Goal: Task Accomplishment & Management: Manage account settings

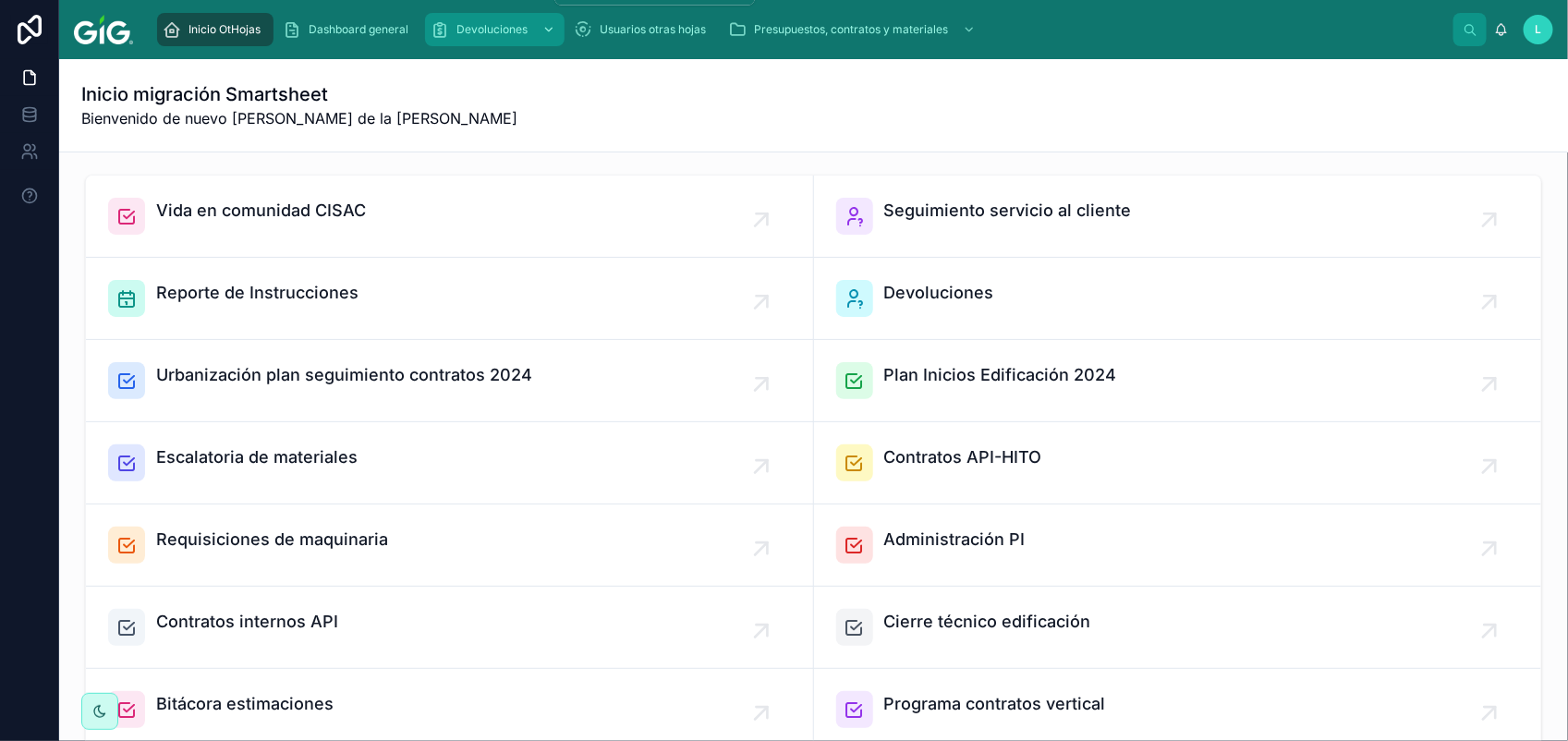
click at [501, 34] on span "Devoluciones" at bounding box center [491, 29] width 71 height 15
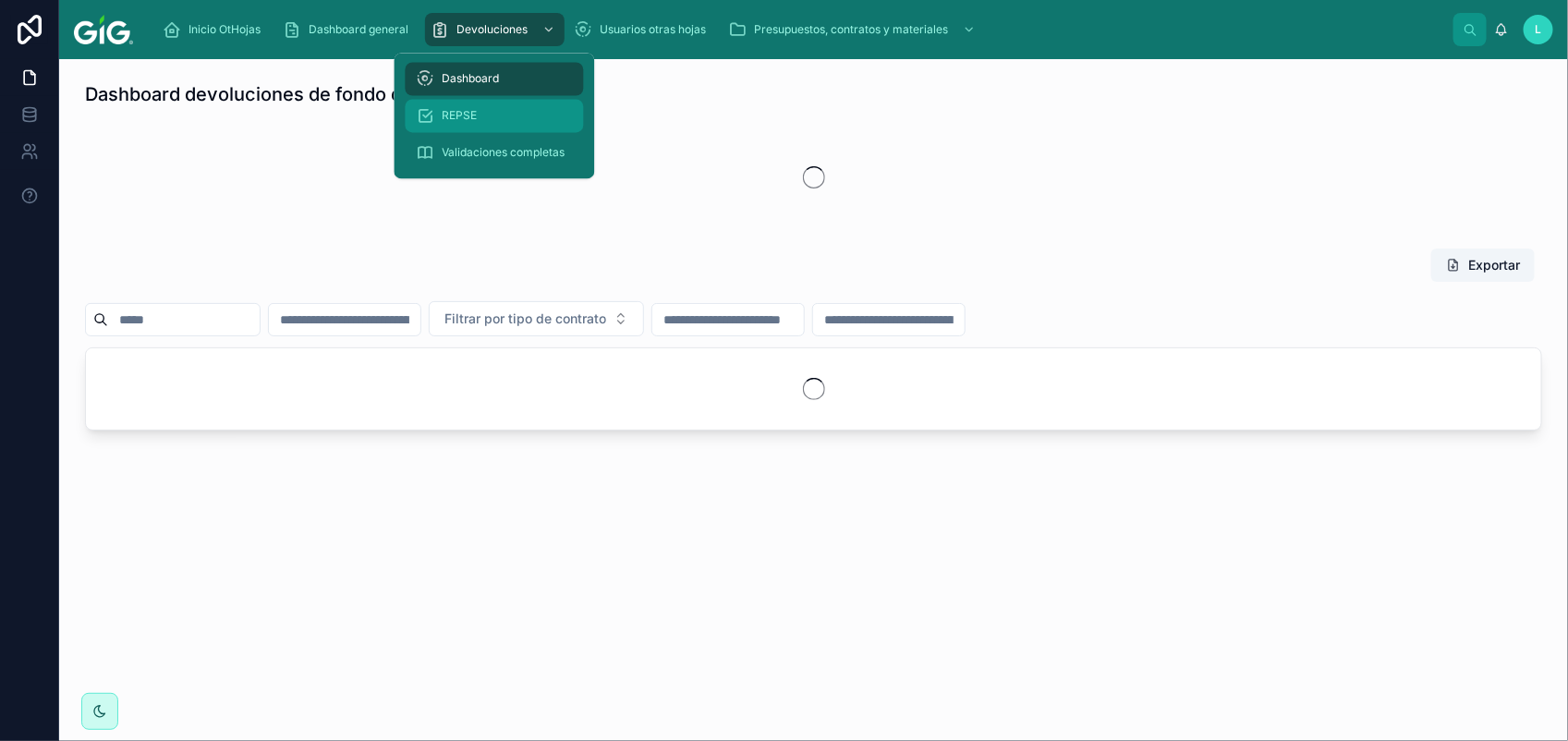
click at [488, 117] on div "REPSE" at bounding box center [494, 116] width 156 height 30
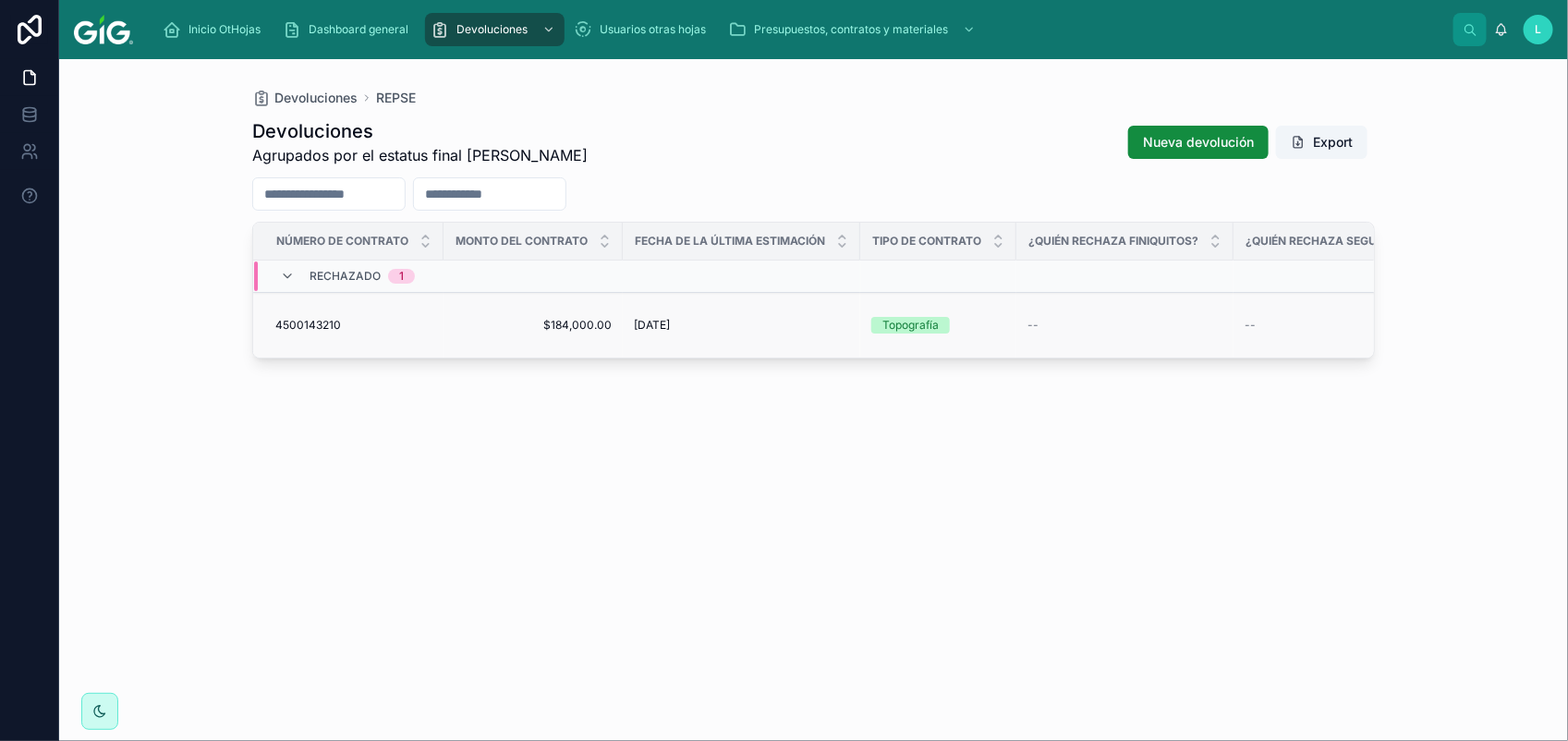
click at [303, 318] on span "4500143210" at bounding box center [308, 324] width 66 height 15
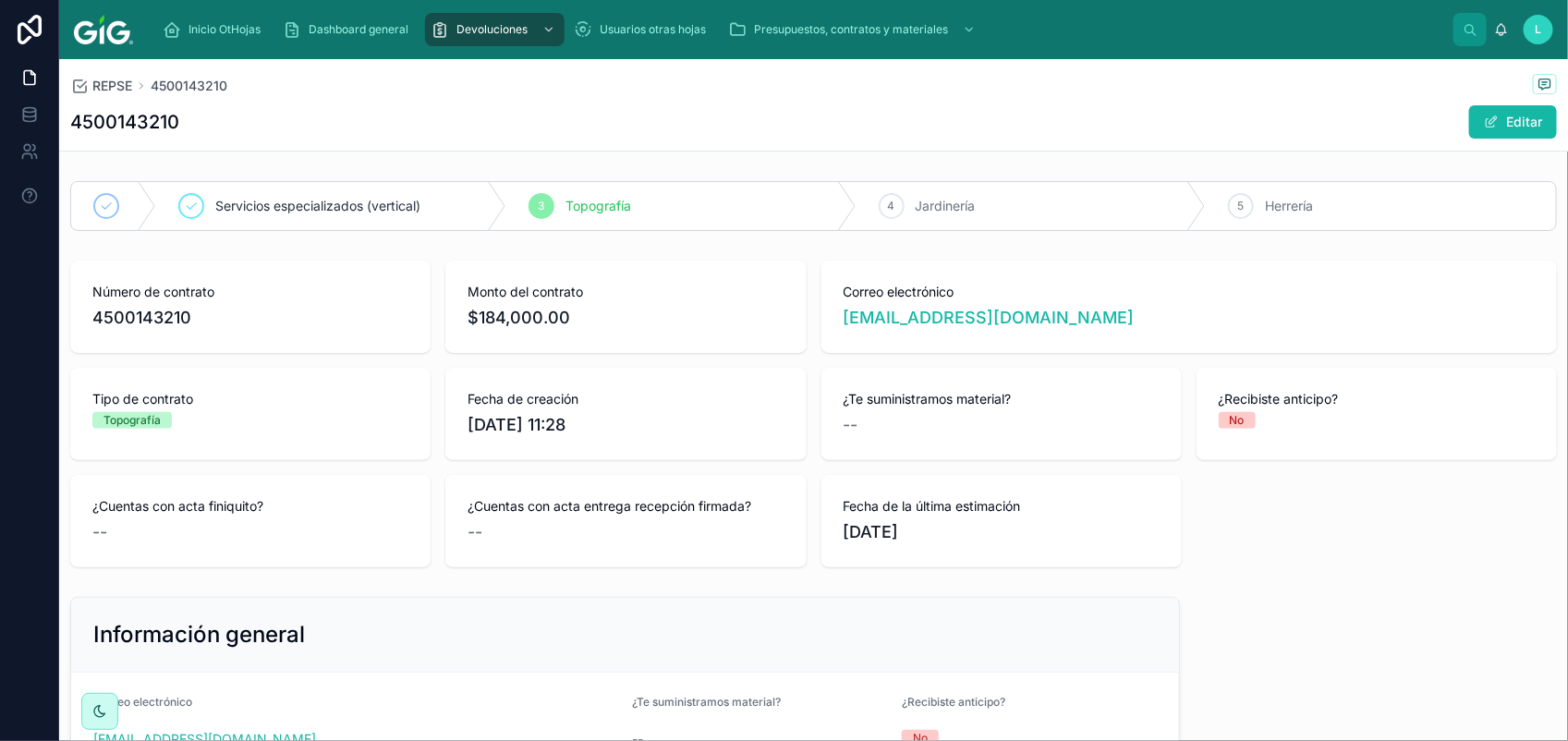
click at [1475, 139] on div "Editar" at bounding box center [1488, 122] width 139 height 35
click at [1486, 126] on button "Editar" at bounding box center [1513, 122] width 88 height 33
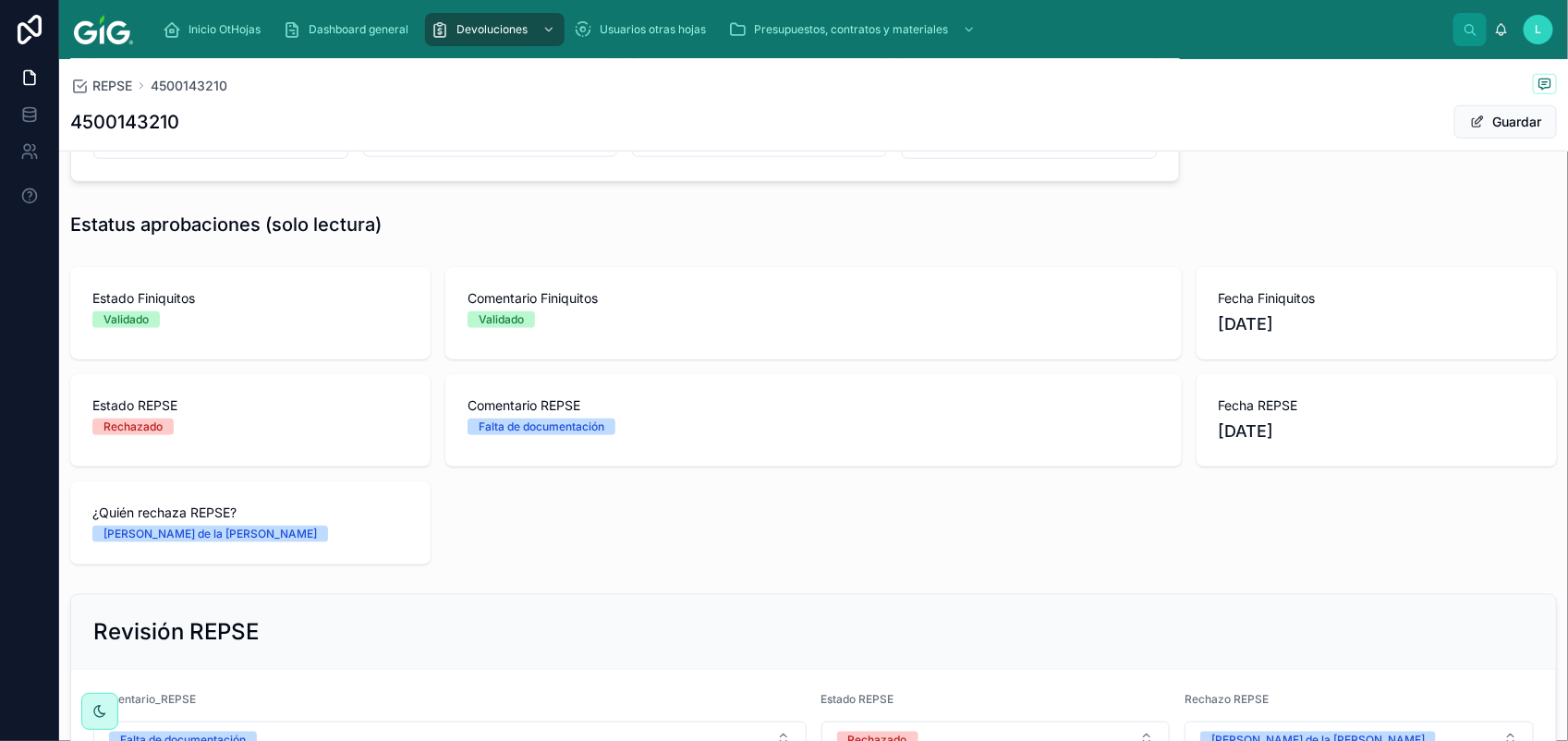
scroll to position [862, 0]
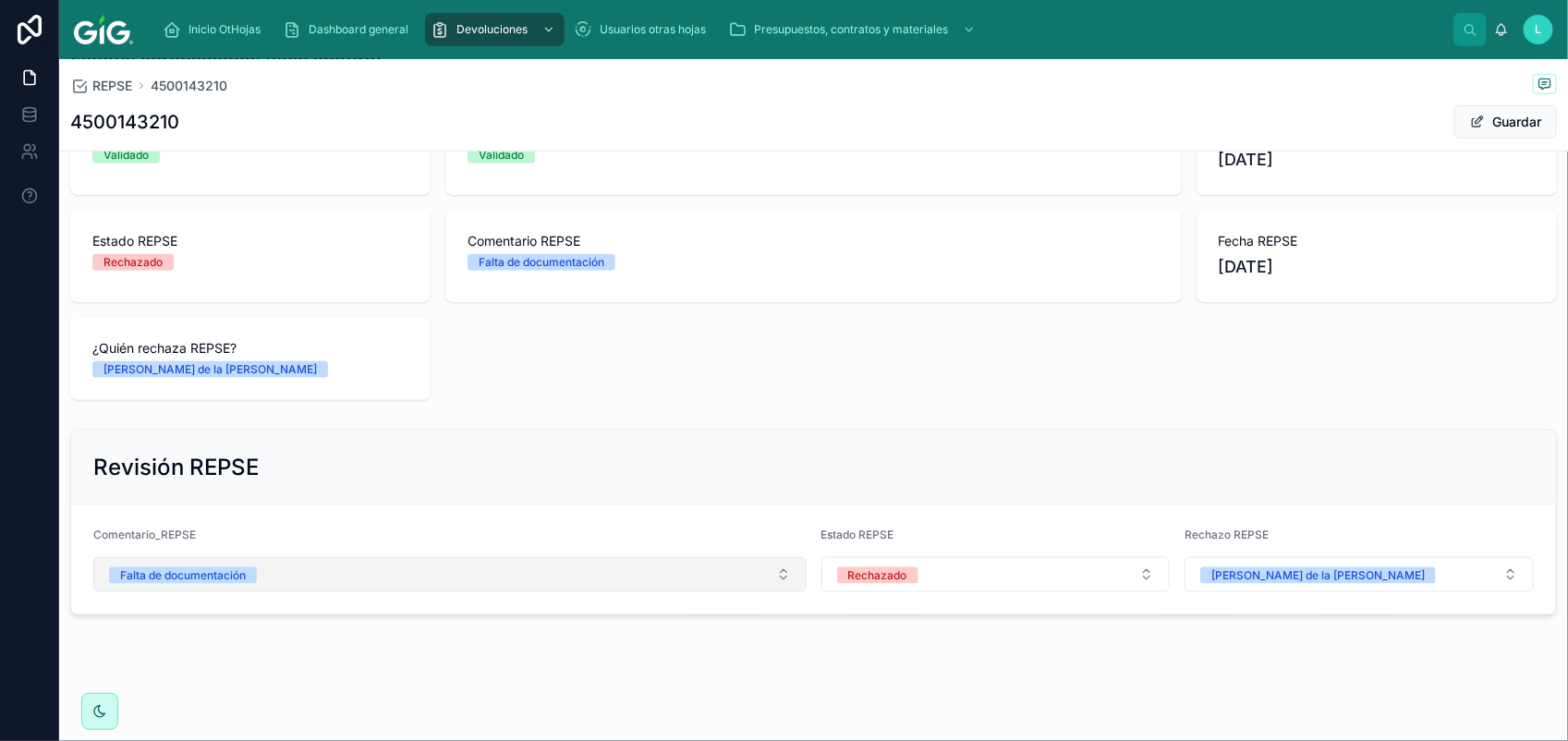
click at [726, 582] on button "Falta de documentación" at bounding box center [450, 574] width 713 height 35
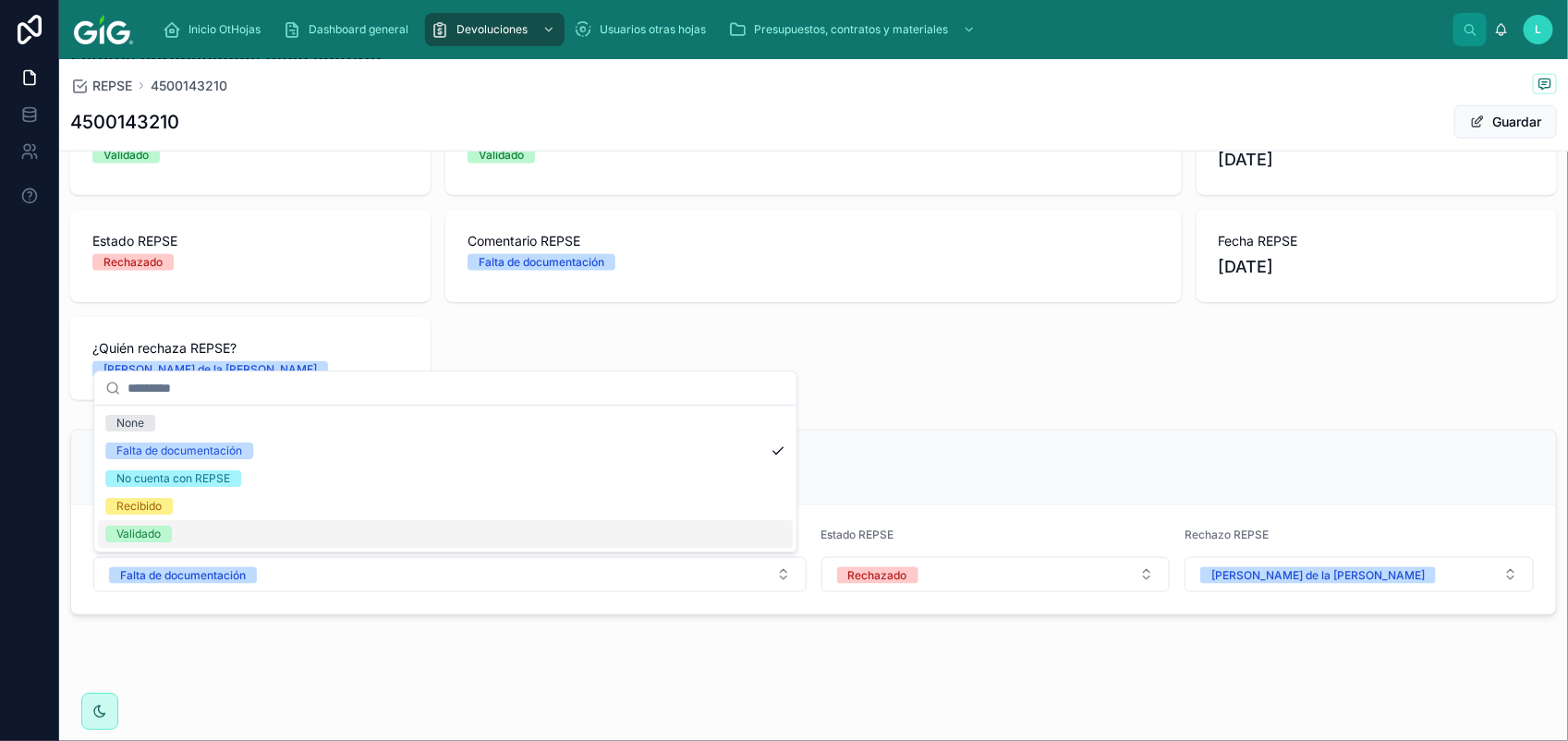
click at [306, 537] on div "Validado" at bounding box center [445, 534] width 695 height 28
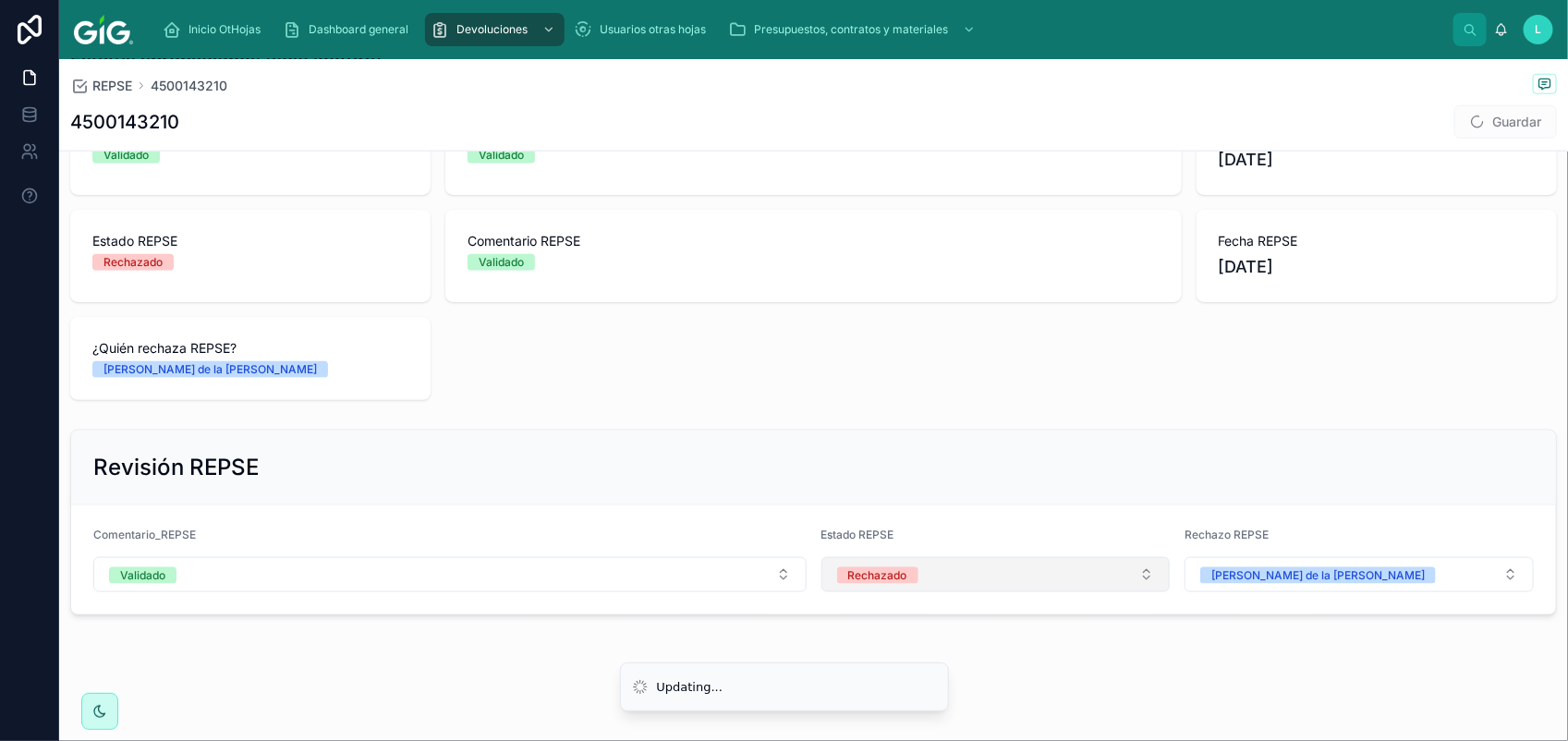
click at [880, 570] on div "Rechazado" at bounding box center [877, 575] width 59 height 16
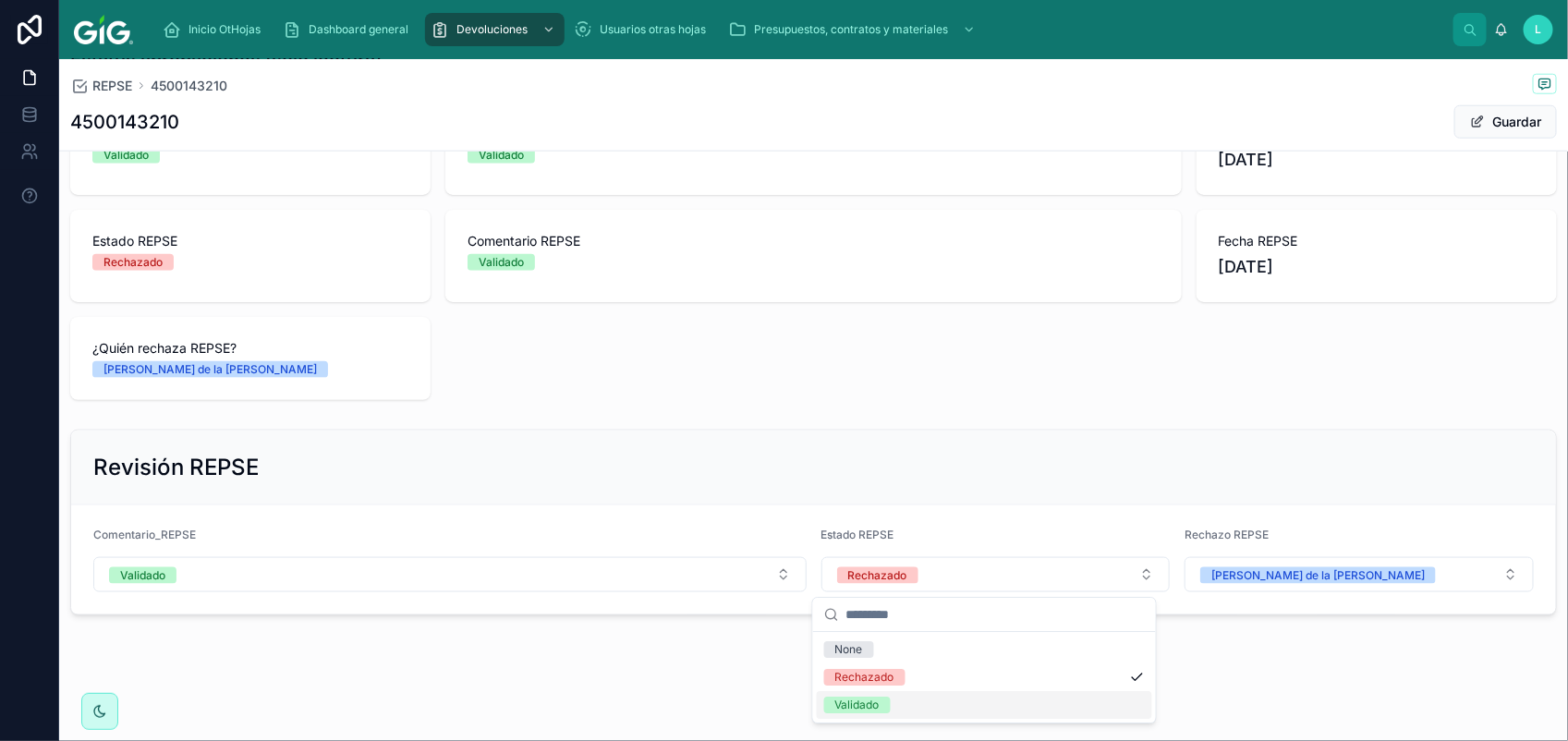
click at [908, 714] on div "Validado" at bounding box center [985, 704] width 335 height 28
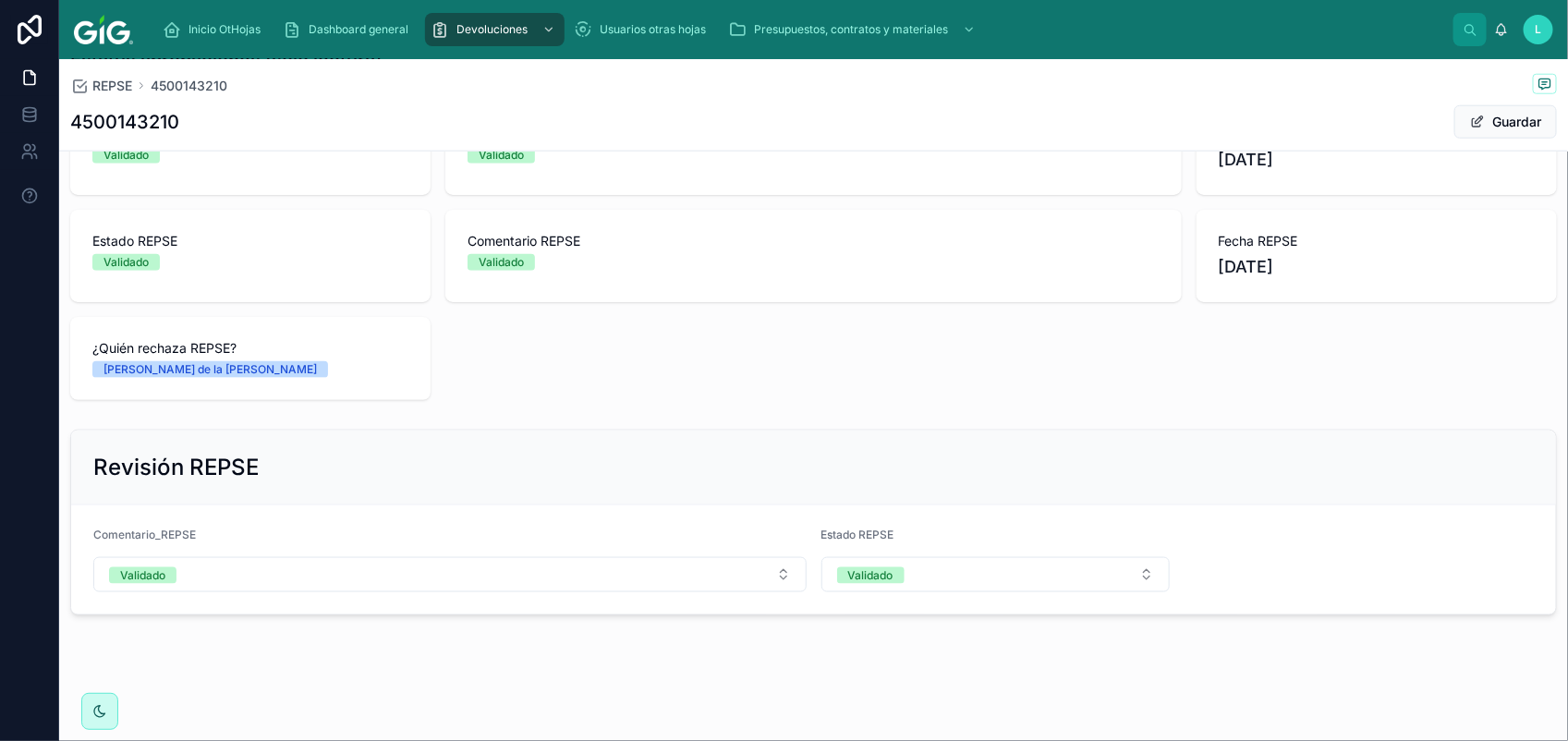
click at [1461, 130] on button "Guardar" at bounding box center [1506, 122] width 103 height 33
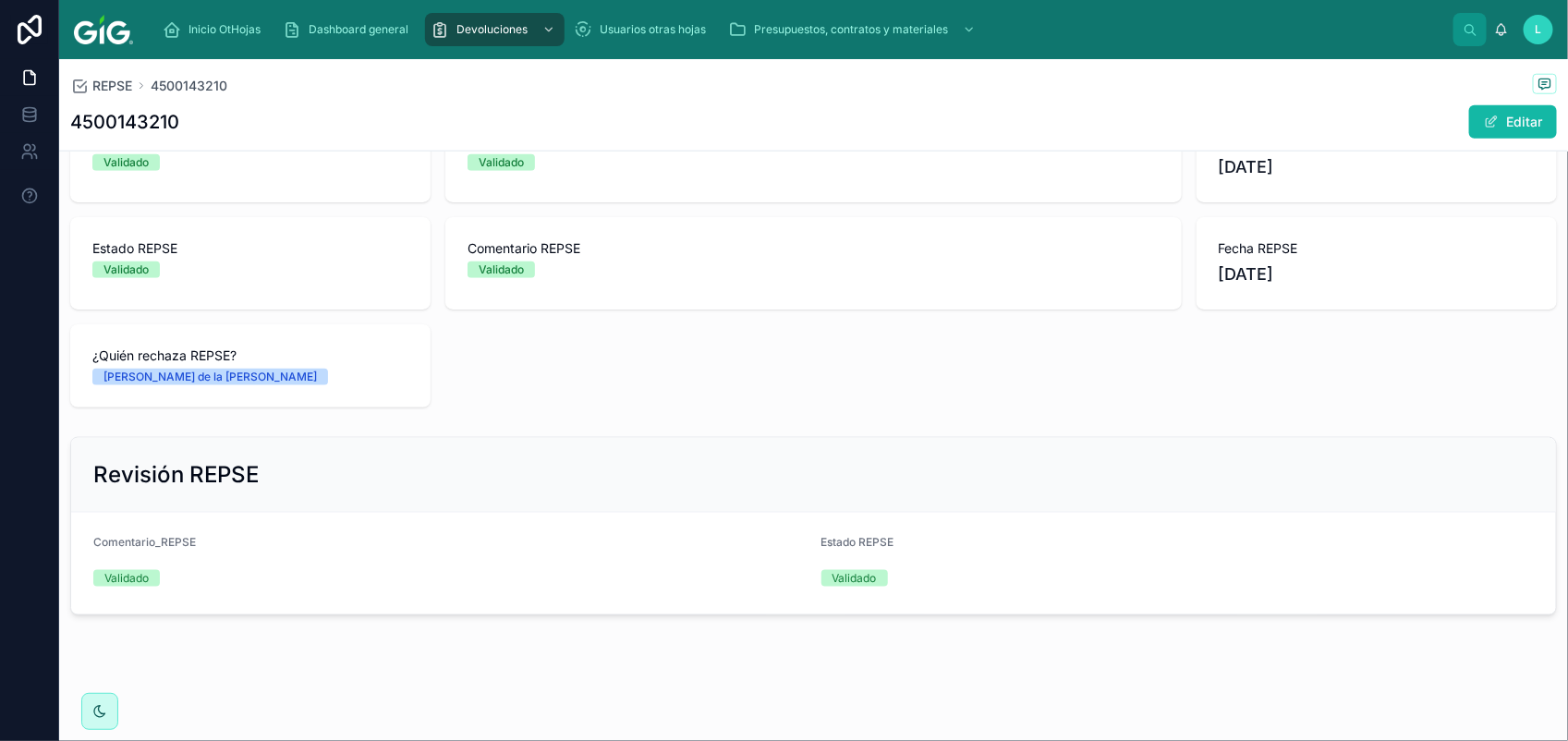
scroll to position [842, 0]
